Goal: Information Seeking & Learning: Learn about a topic

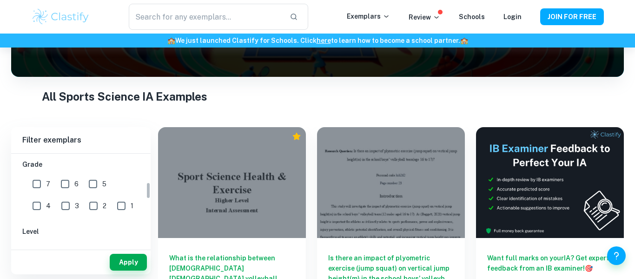
scroll to position [152, 0]
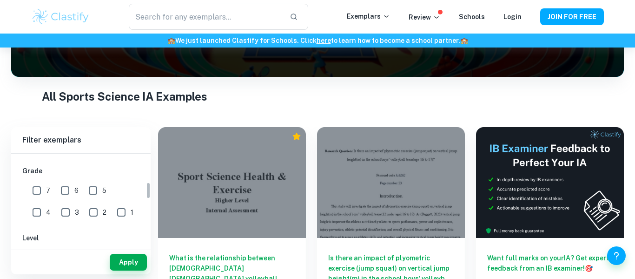
click at [44, 181] on div "7" at bounding box center [44, 188] width 28 height 21
click at [34, 193] on input "7" at bounding box center [36, 190] width 19 height 19
checkbox input "true"
click at [61, 191] on input "6" at bounding box center [65, 190] width 19 height 19
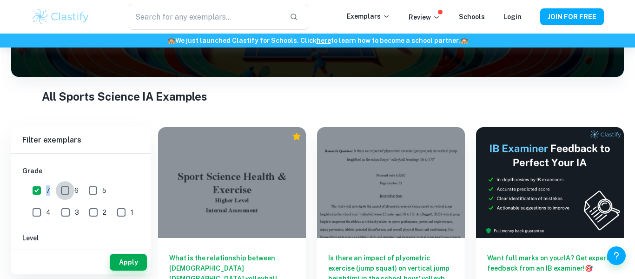
checkbox input "true"
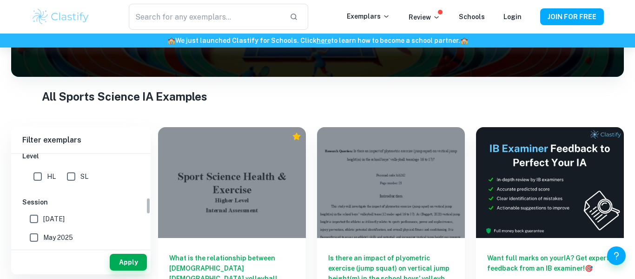
scroll to position [247, 0]
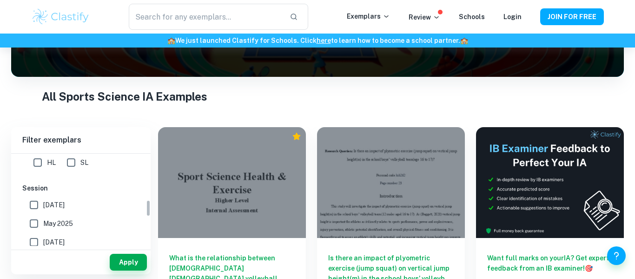
click at [66, 164] on input "SL" at bounding box center [71, 162] width 19 height 19
checkbox input "true"
click at [126, 266] on button "Apply" at bounding box center [128, 262] width 37 height 17
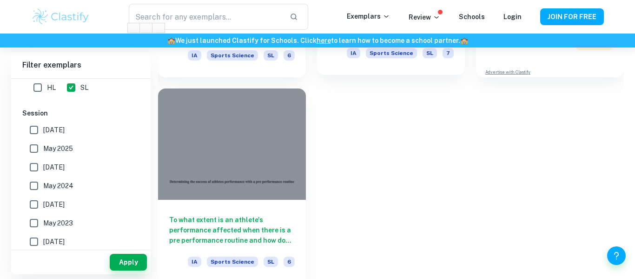
scroll to position [390, 0]
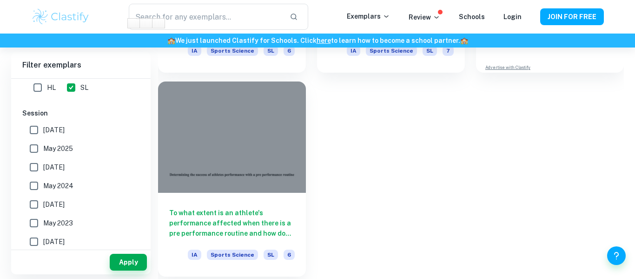
click at [277, 153] on div at bounding box center [232, 136] width 148 height 111
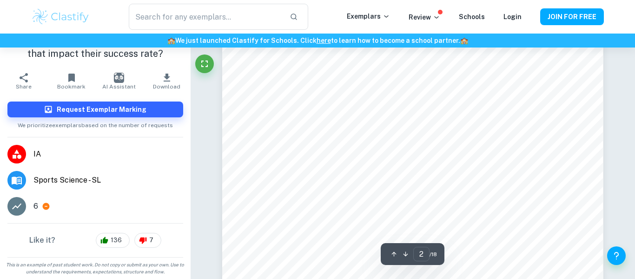
scroll to position [787, 0]
type input "6"
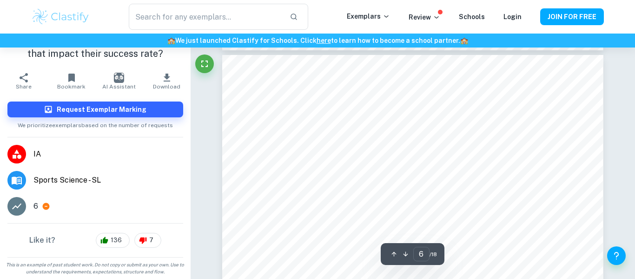
scroll to position [2615, 0]
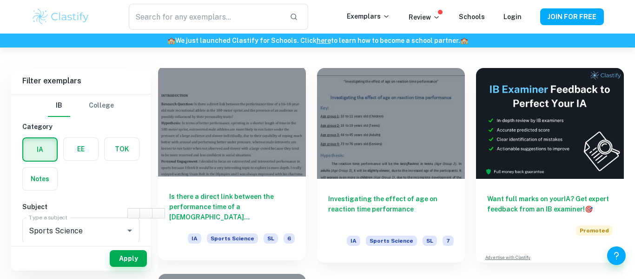
scroll to position [173, 0]
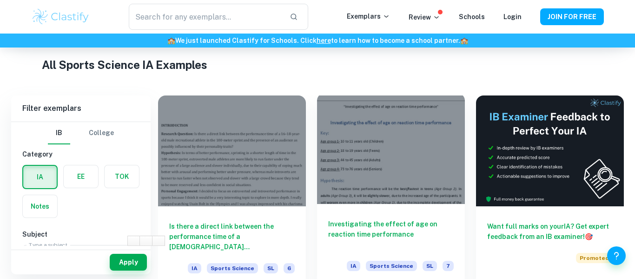
click at [375, 215] on div "Investigating the effect of age on reaction time performance IA Sports Science …" at bounding box center [391, 246] width 148 height 84
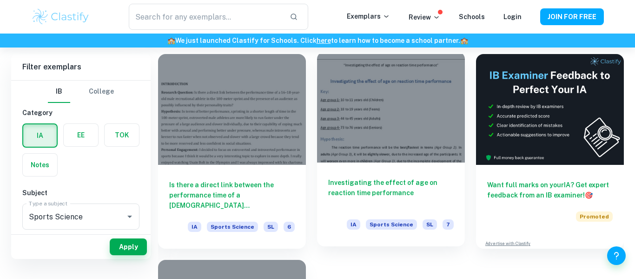
scroll to position [190, 0]
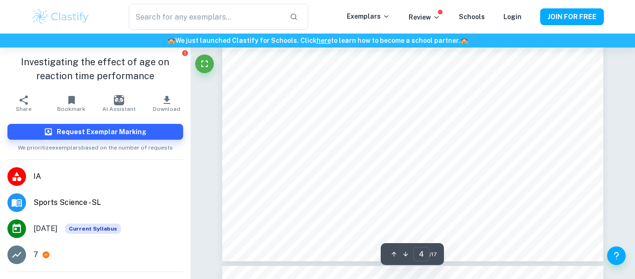
scroll to position [2092, 0]
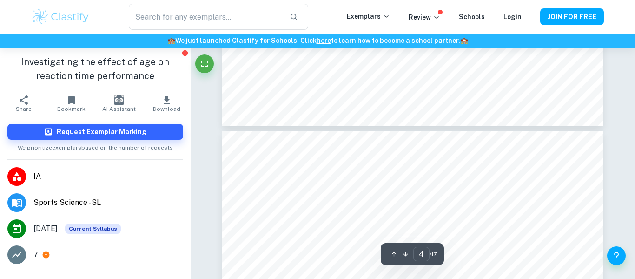
type input "3"
